Goal: Task Accomplishment & Management: Use online tool/utility

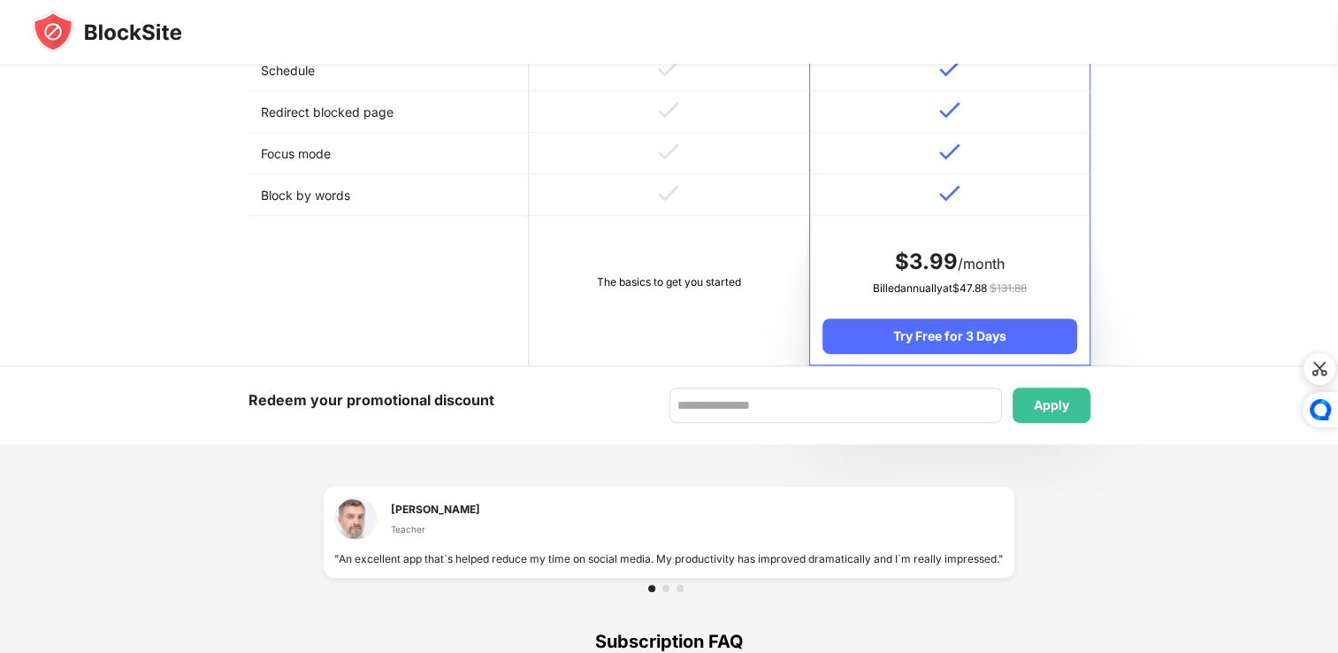
scroll to position [884, 0]
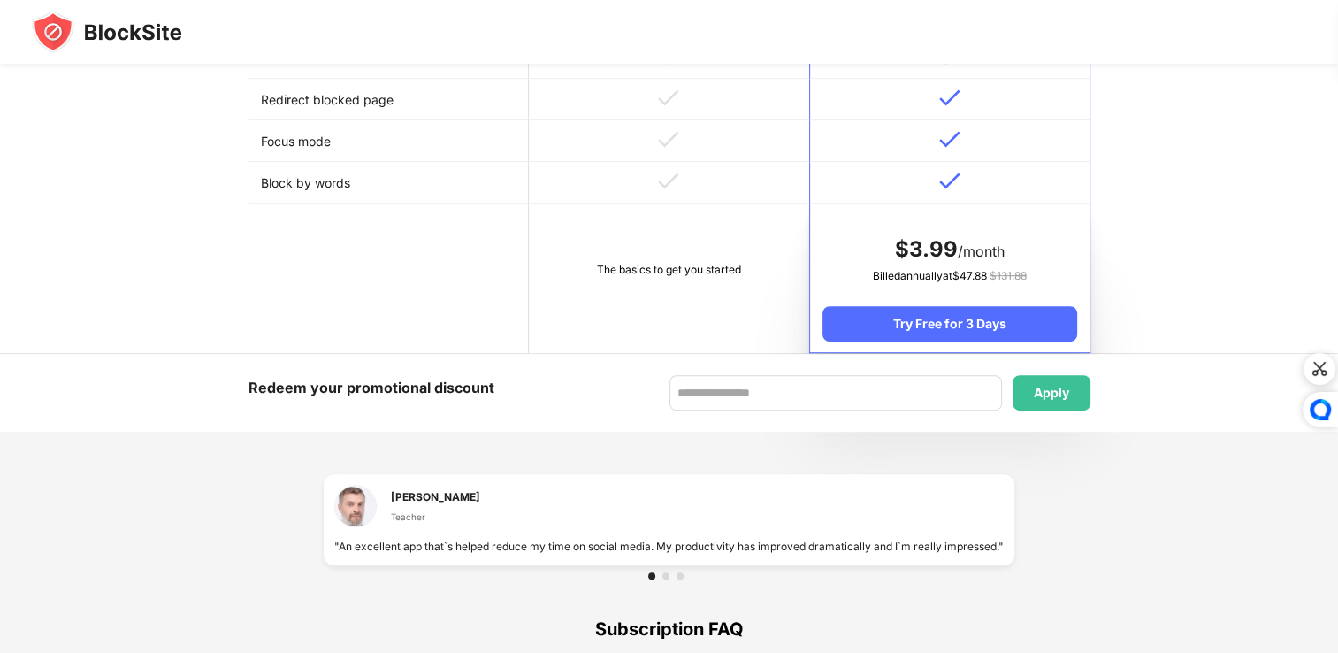
click at [621, 213] on td "The basics to get you started" at bounding box center [669, 277] width 280 height 149
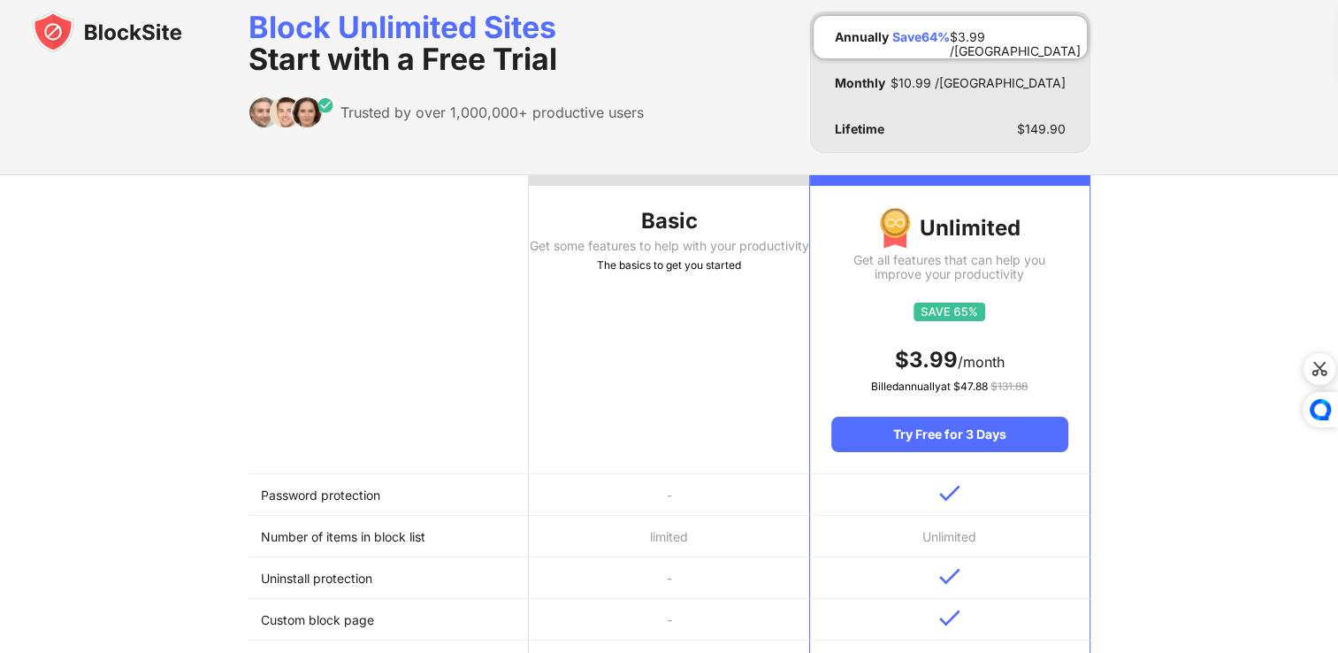
scroll to position [0, 0]
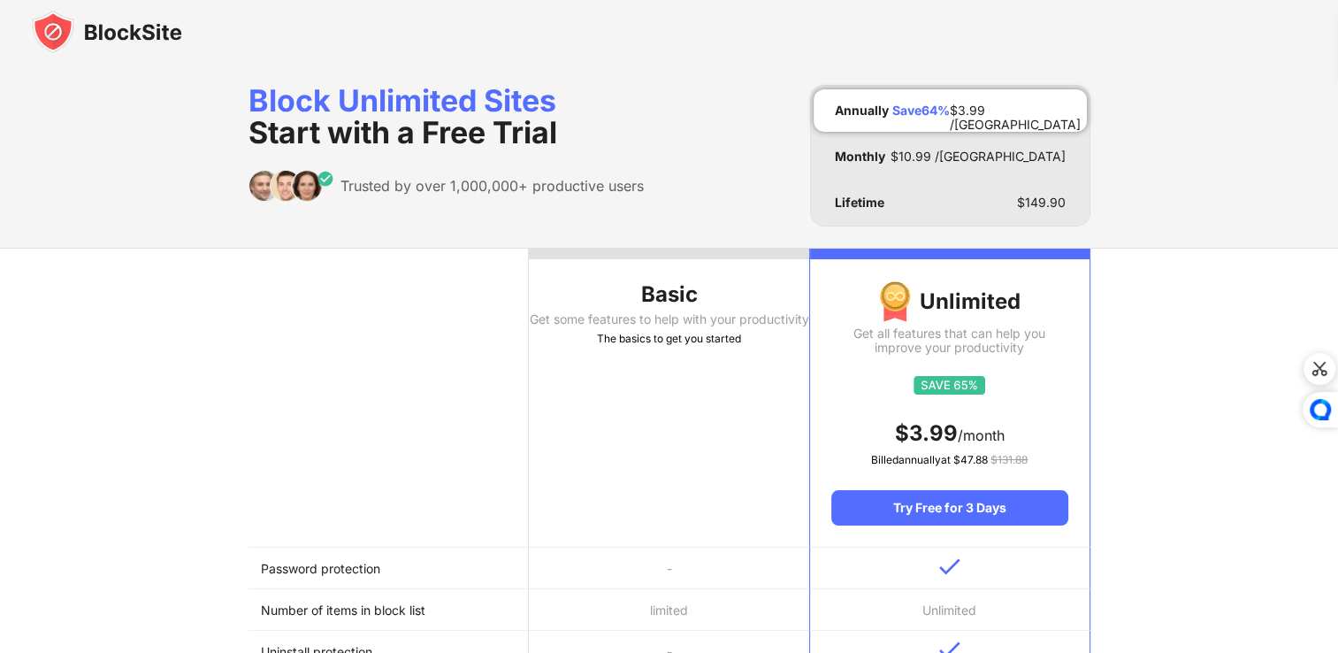
click at [718, 317] on div "Get some features to help with your productivity" at bounding box center [669, 319] width 280 height 14
click at [541, 281] on div "Basic" at bounding box center [669, 294] width 280 height 28
drag, startPoint x: 541, startPoint y: 281, endPoint x: 462, endPoint y: 161, distance: 144.2
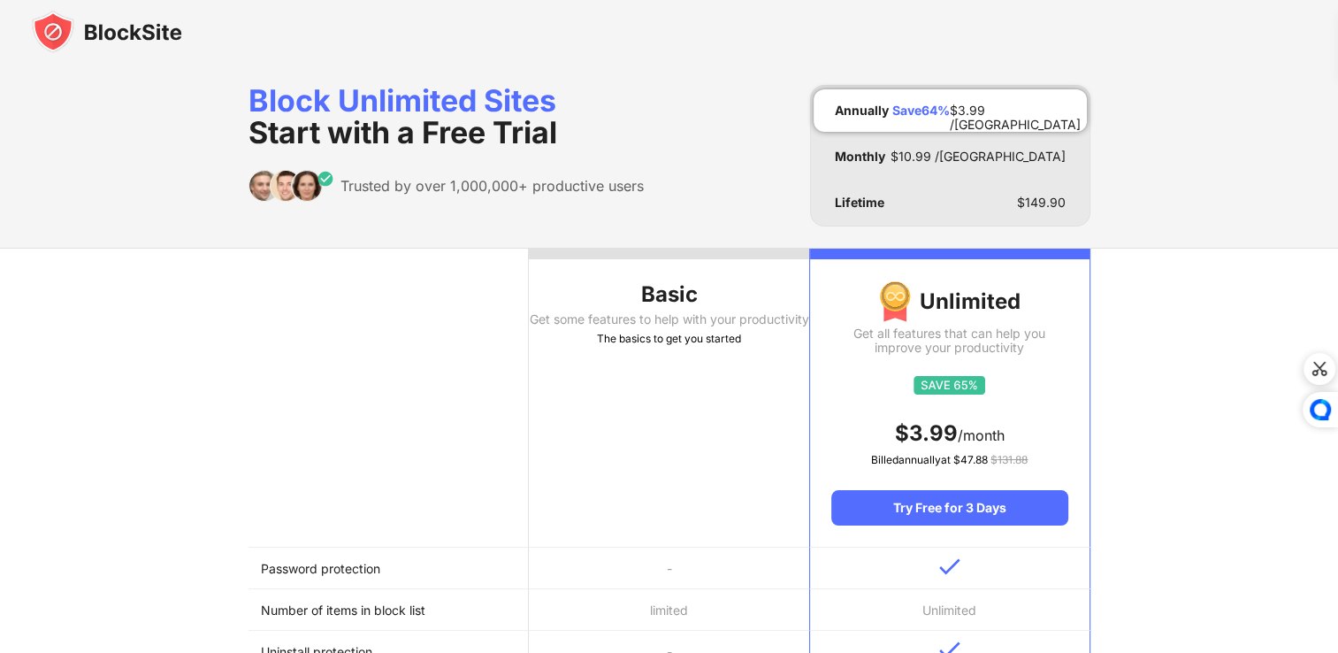
click at [462, 161] on div "Block Unlimited Sites Start with a Free Trial Trusted by over 1,000,000+ produc…" at bounding box center [446, 156] width 395 height 142
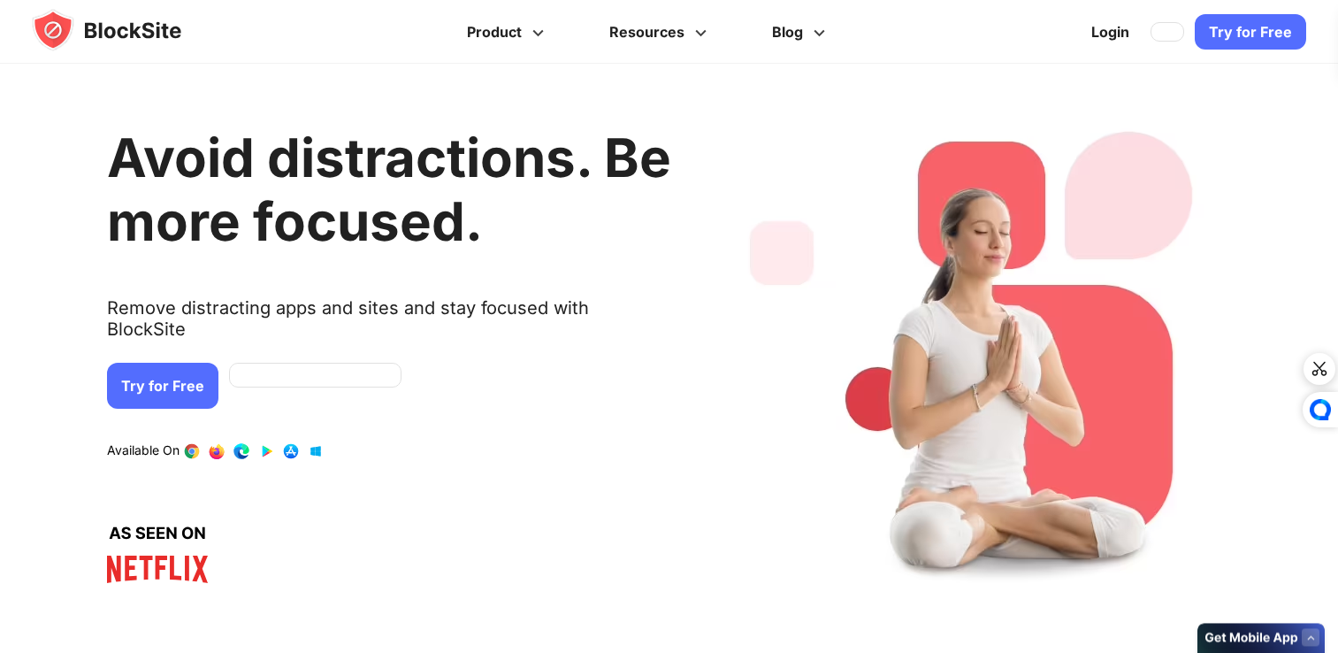
scroll to position [442, 0]
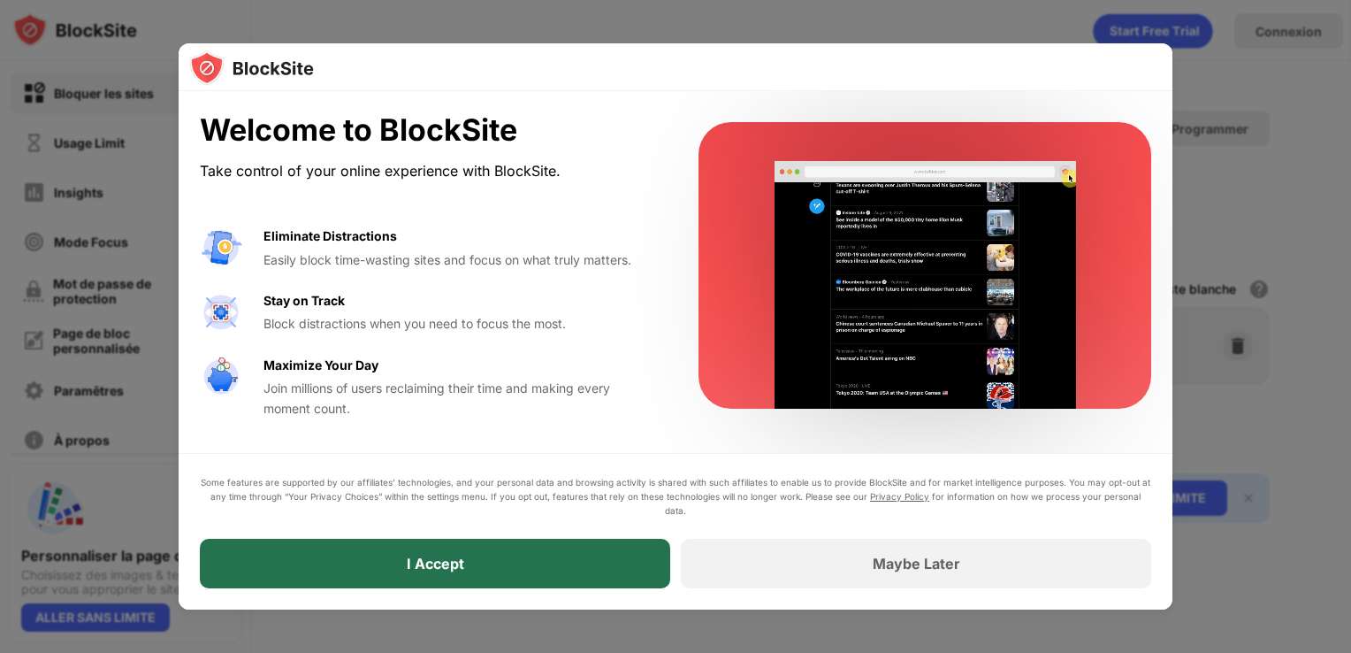
click at [519, 586] on div "I Accept" at bounding box center [435, 564] width 471 height 50
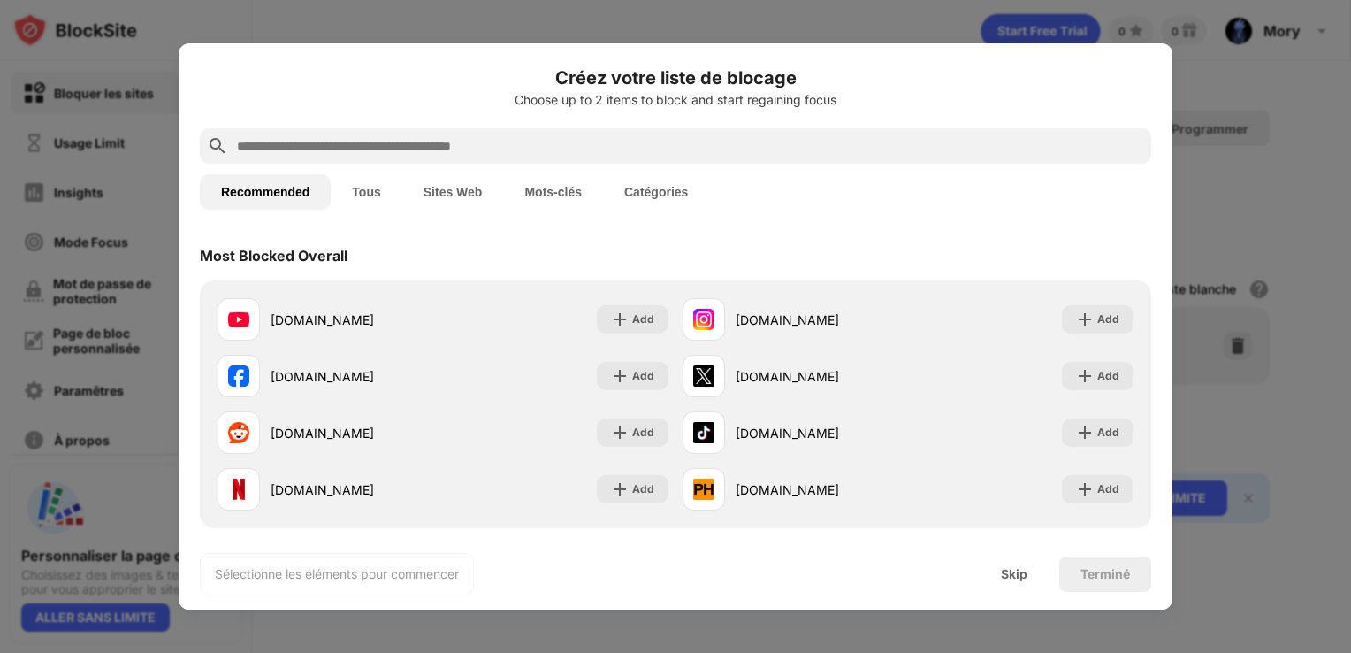
click at [287, 136] on input "text" at bounding box center [689, 145] width 909 height 21
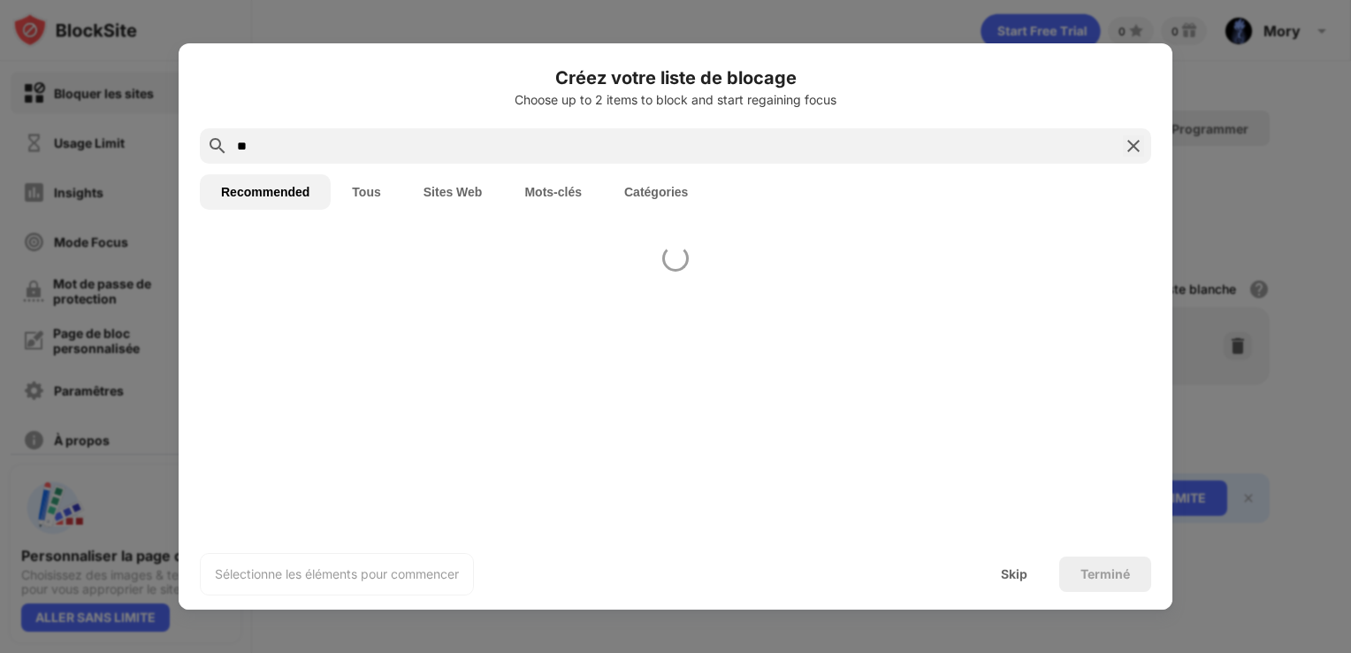
type input "*"
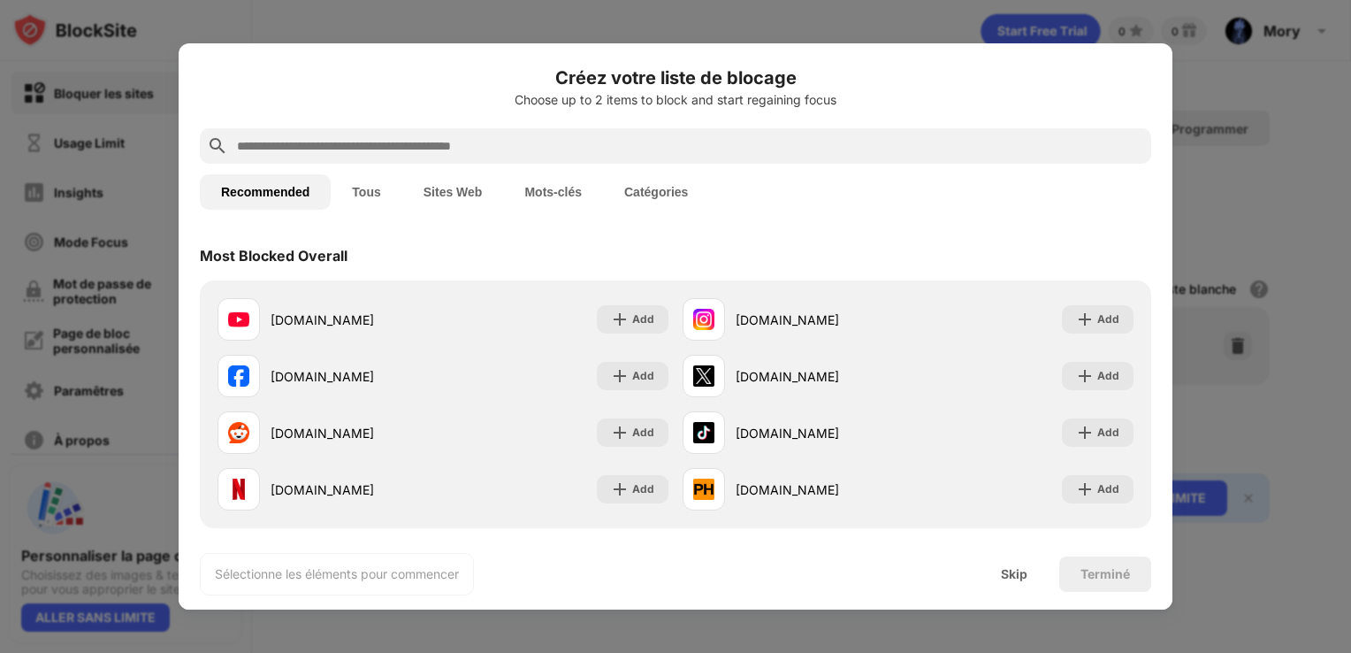
click at [531, 153] on input "text" at bounding box center [689, 145] width 909 height 21
paste input "**********"
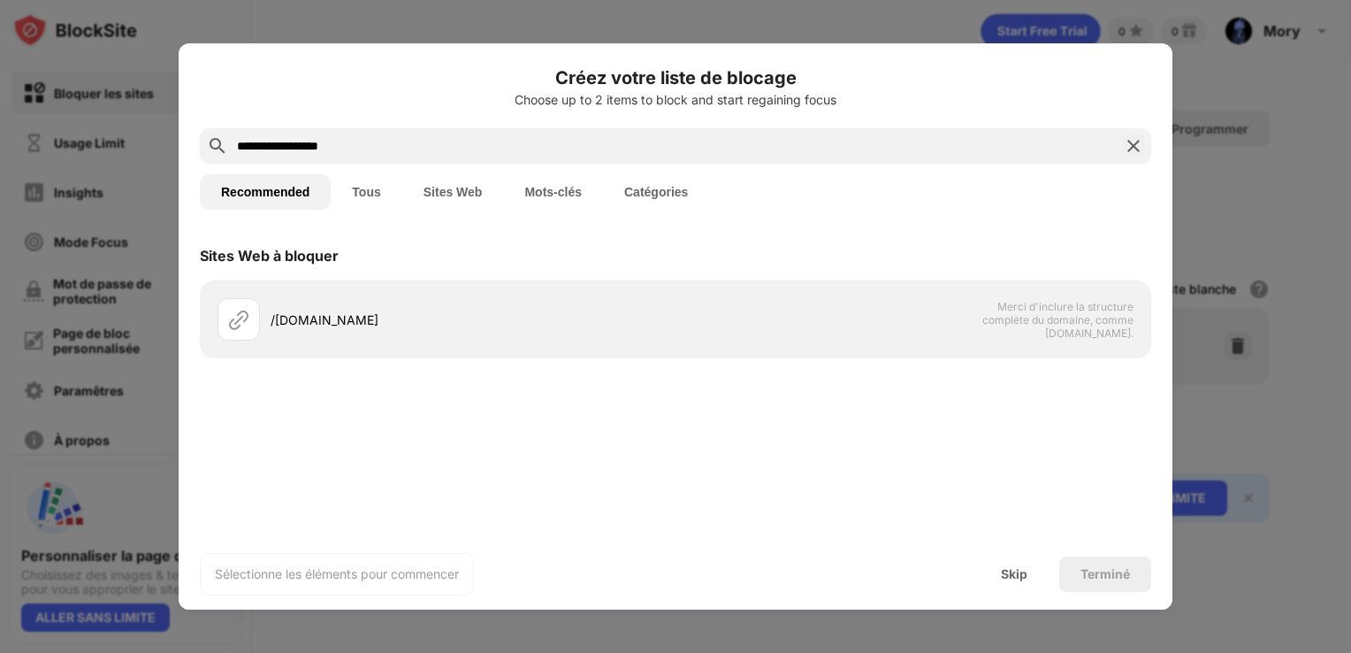
click at [239, 145] on input "**********" at bounding box center [675, 145] width 881 height 21
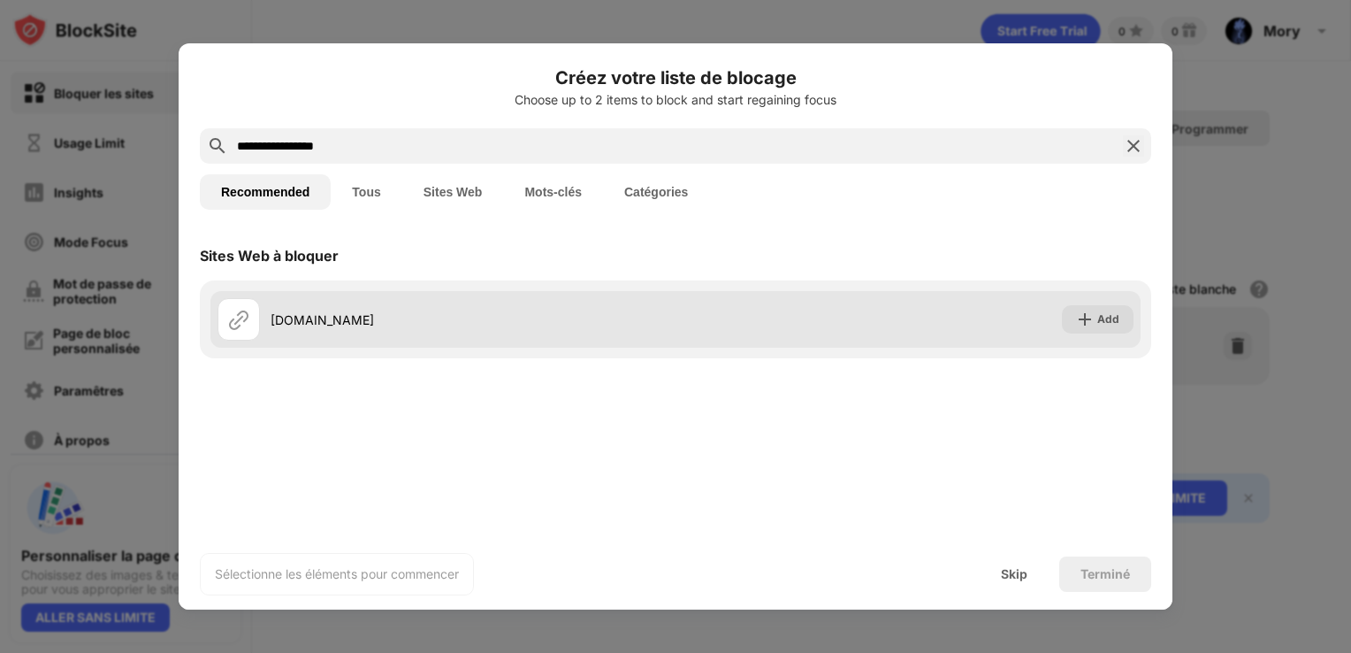
type input "**********"
click at [410, 327] on div "portailparents.ca" at bounding box center [473, 319] width 405 height 19
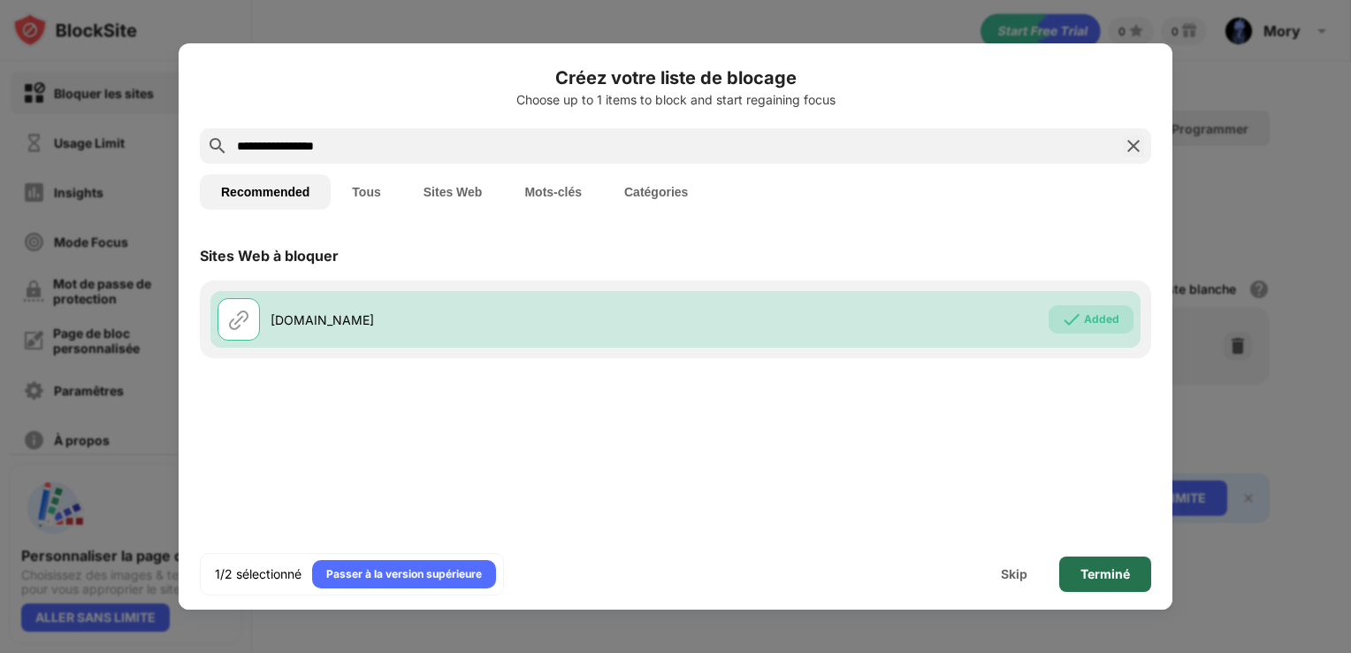
click at [1093, 568] on div "Terminé" at bounding box center [1106, 574] width 50 height 14
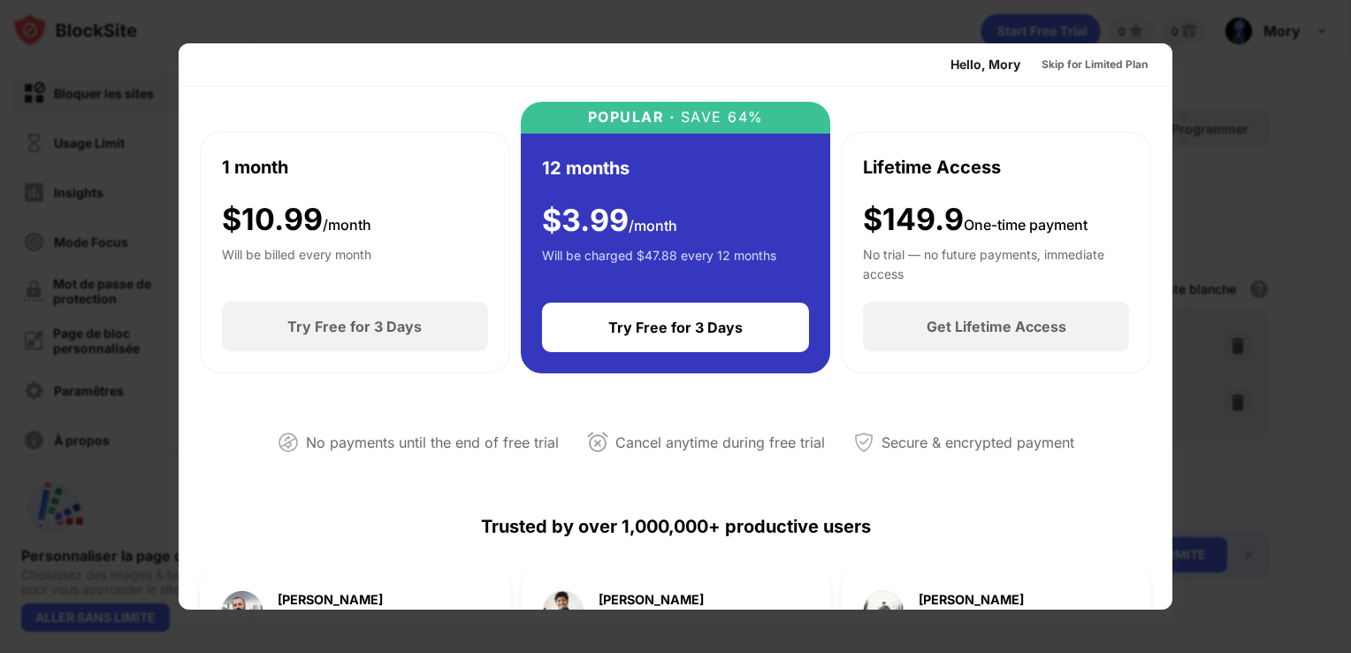
scroll to position [83, 0]
click at [205, 307] on div "1 month $ 10.99 /month Will be billed every month Try Free for 3 Days" at bounding box center [355, 253] width 310 height 241
click at [173, 357] on div at bounding box center [675, 326] width 1351 height 653
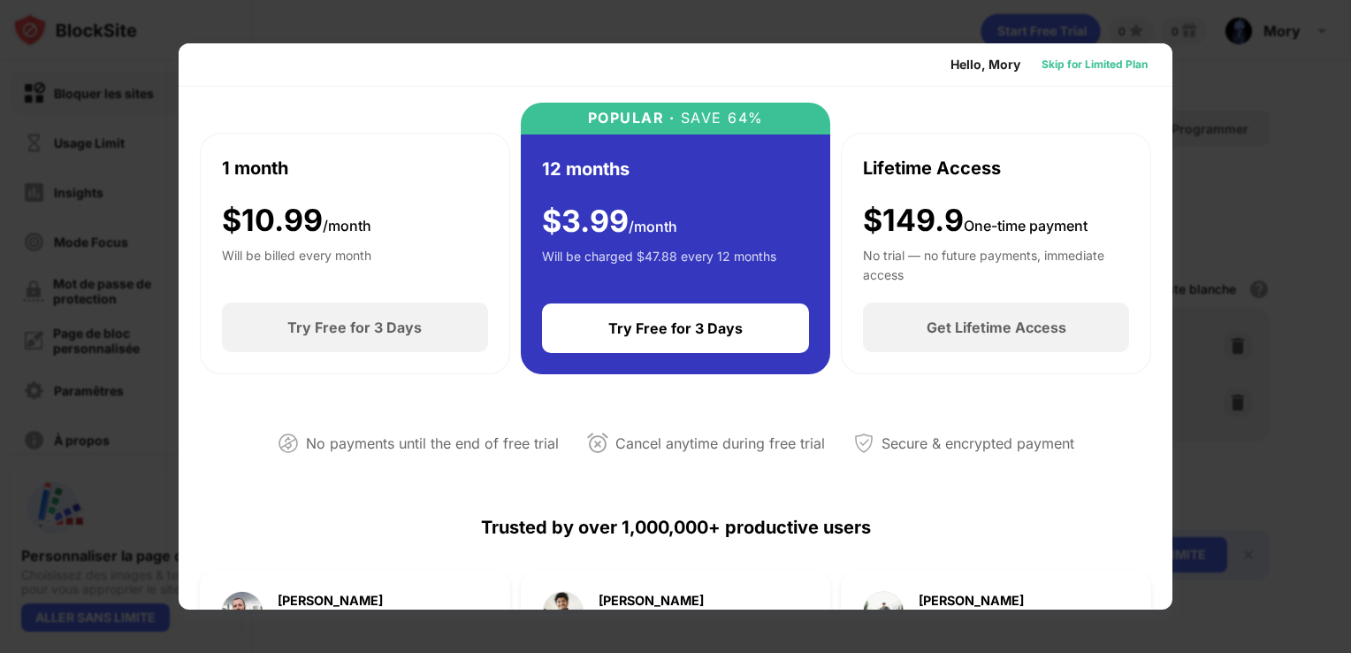
click at [1045, 71] on div "Skip for Limited Plan" at bounding box center [1095, 65] width 106 height 18
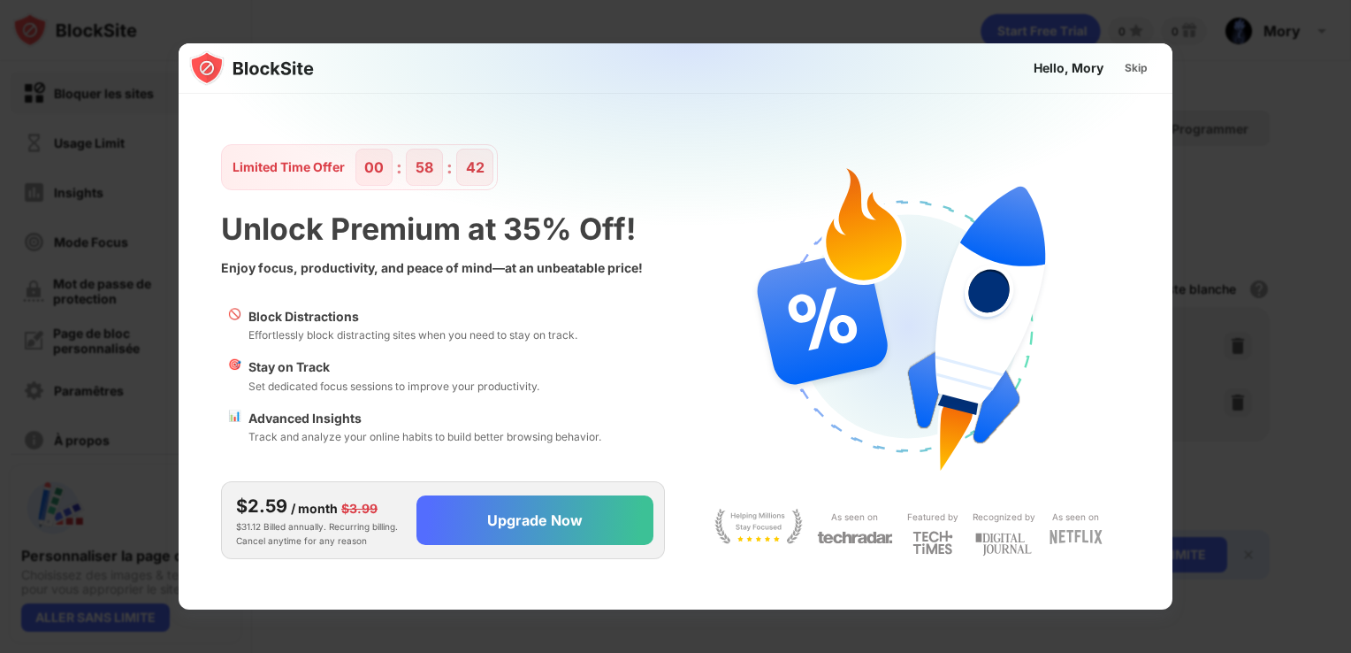
scroll to position [0, 0]
click at [1127, 73] on div "Skip" at bounding box center [1136, 68] width 23 height 18
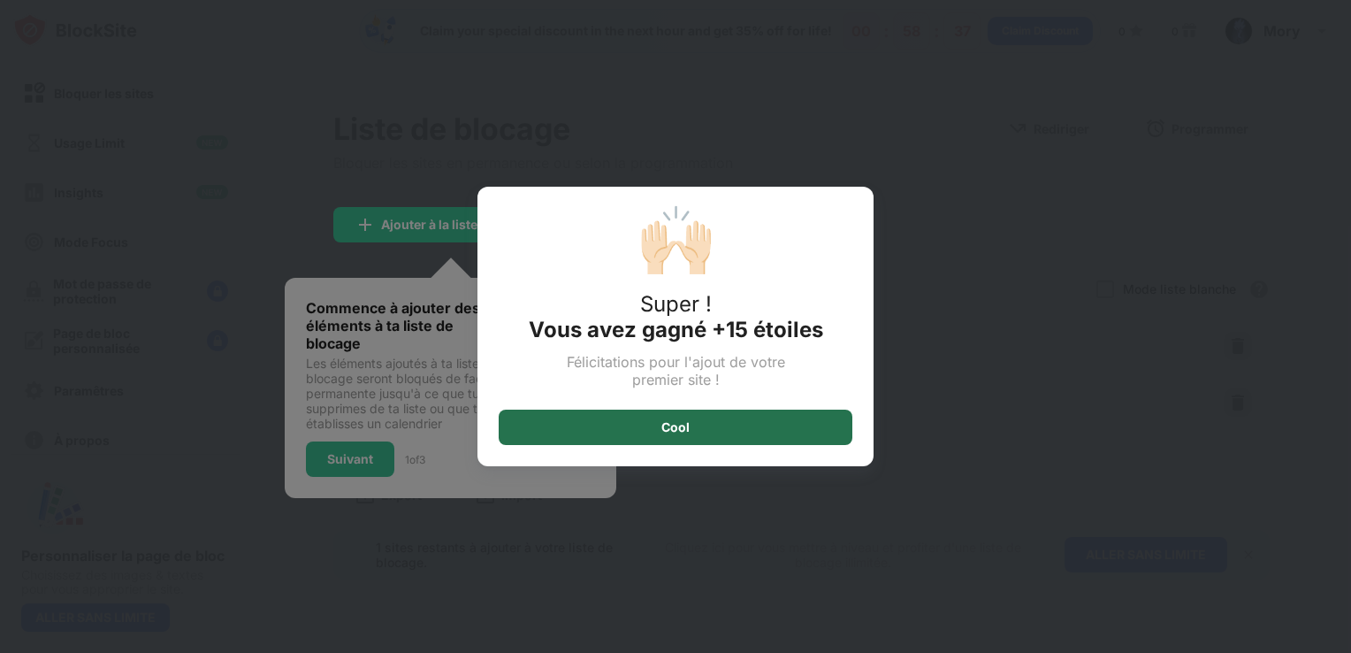
click at [695, 423] on div "Cool" at bounding box center [676, 427] width 354 height 35
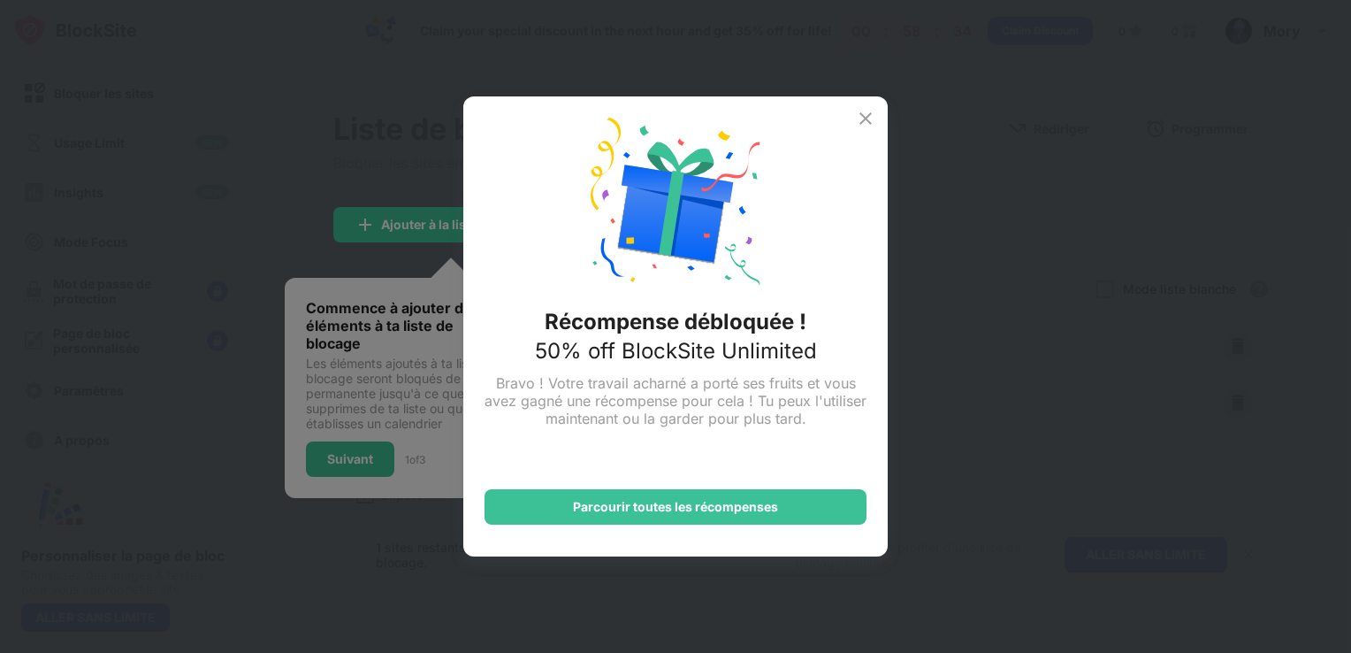
click at [878, 96] on div "Récompense débloquée ! 50% off BlockSite Unlimited Bravo ! Votre travail acharn…" at bounding box center [675, 326] width 425 height 460
click at [871, 118] on img at bounding box center [865, 118] width 21 height 21
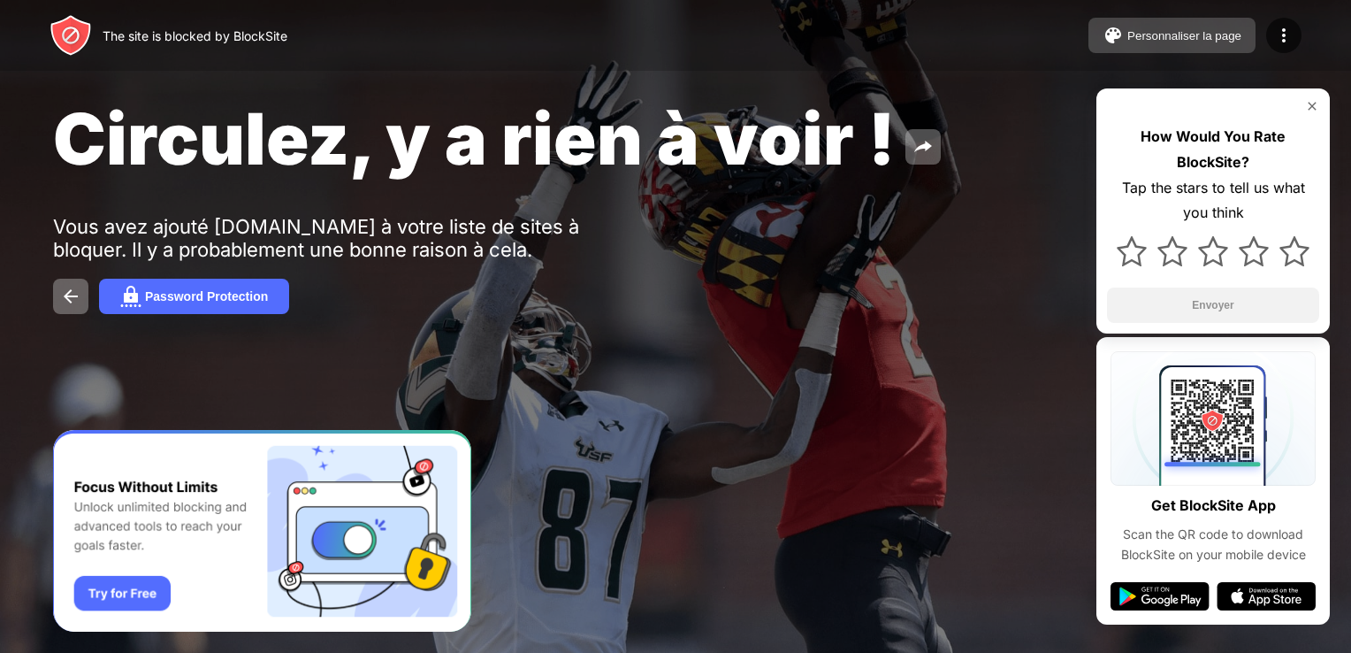
click at [1121, 31] on img at bounding box center [1113, 35] width 21 height 21
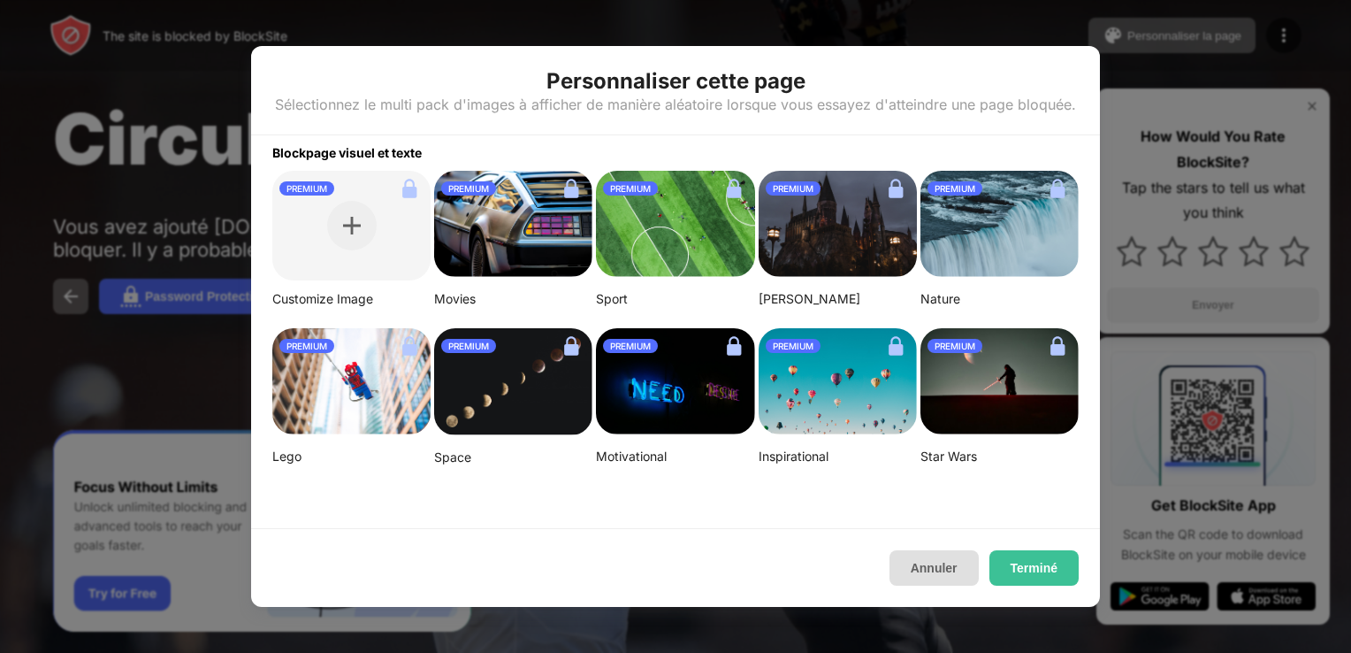
click at [916, 564] on button "Annuler" at bounding box center [934, 567] width 89 height 35
